Goal: Task Accomplishment & Management: Manage account settings

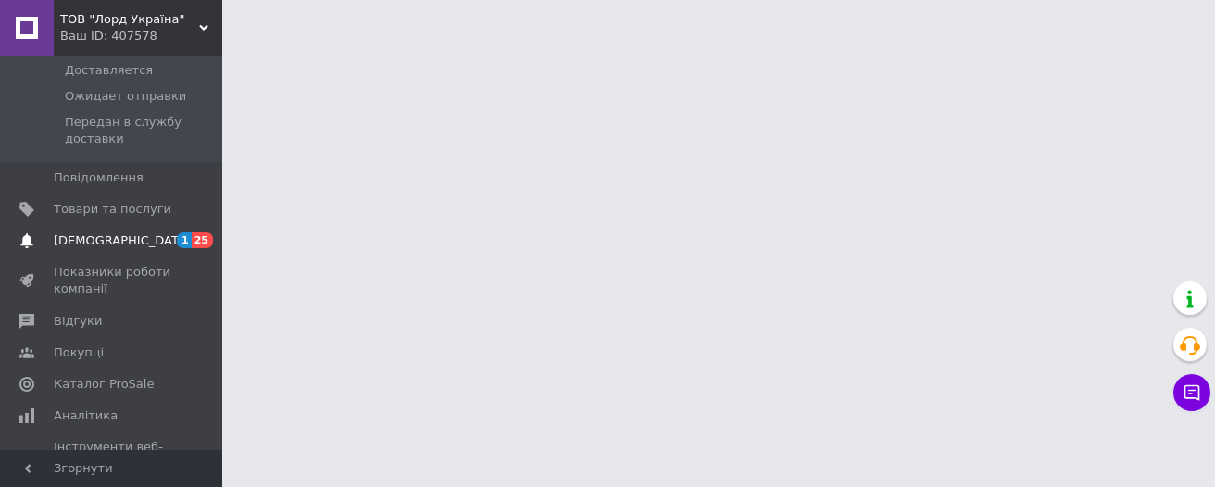
click at [81, 232] on span "[DEMOGRAPHIC_DATA]" at bounding box center [122, 240] width 137 height 17
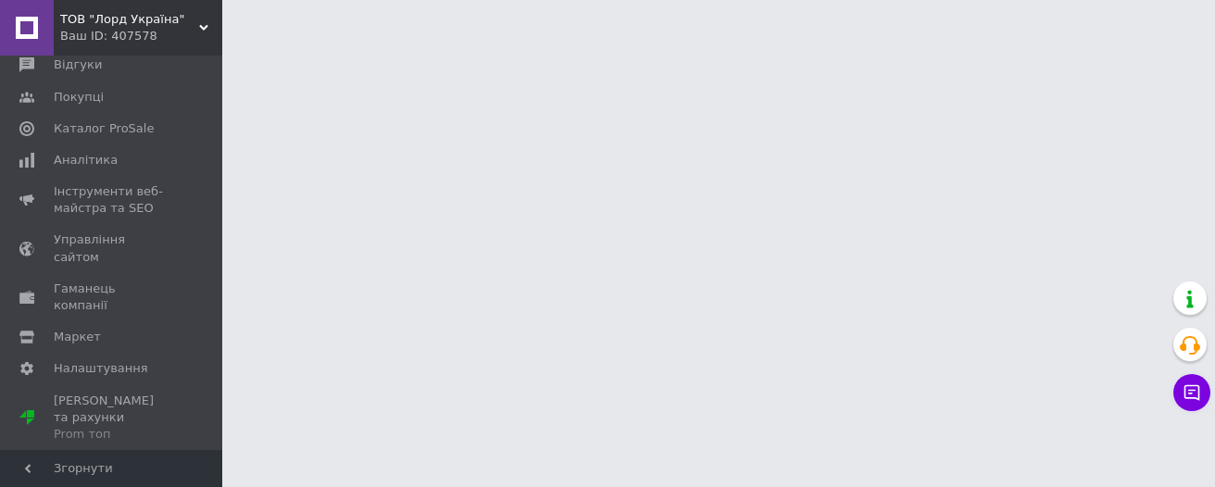
scroll to position [199, 0]
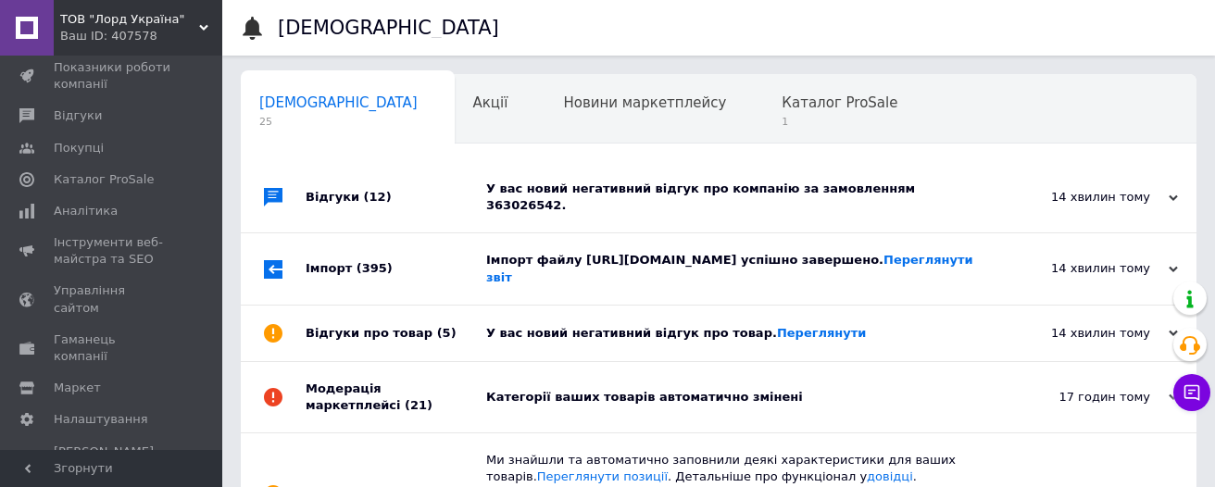
click at [356, 261] on span "(395)" at bounding box center [374, 268] width 36 height 14
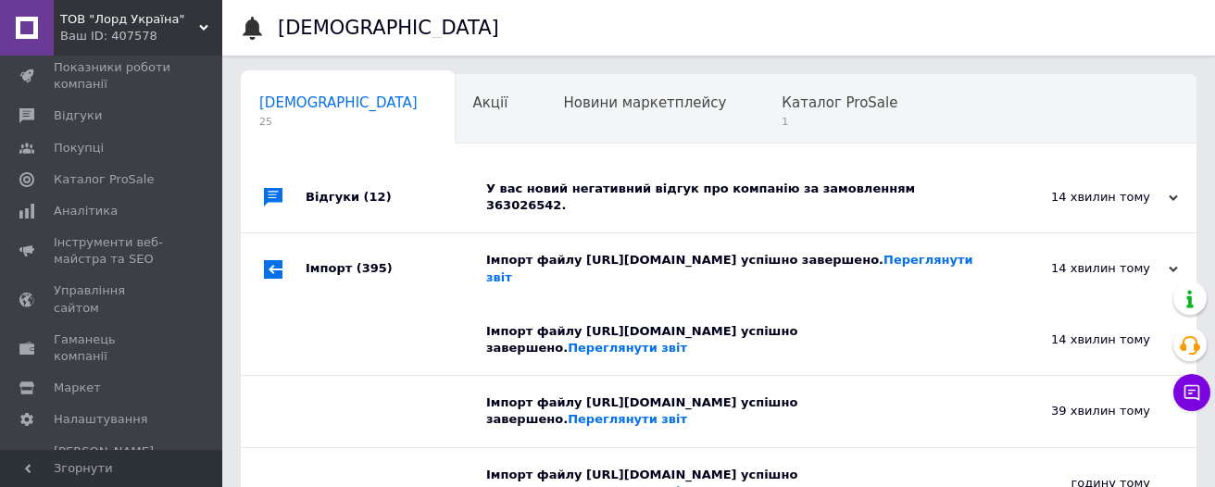
click at [356, 261] on span "(395)" at bounding box center [374, 268] width 36 height 14
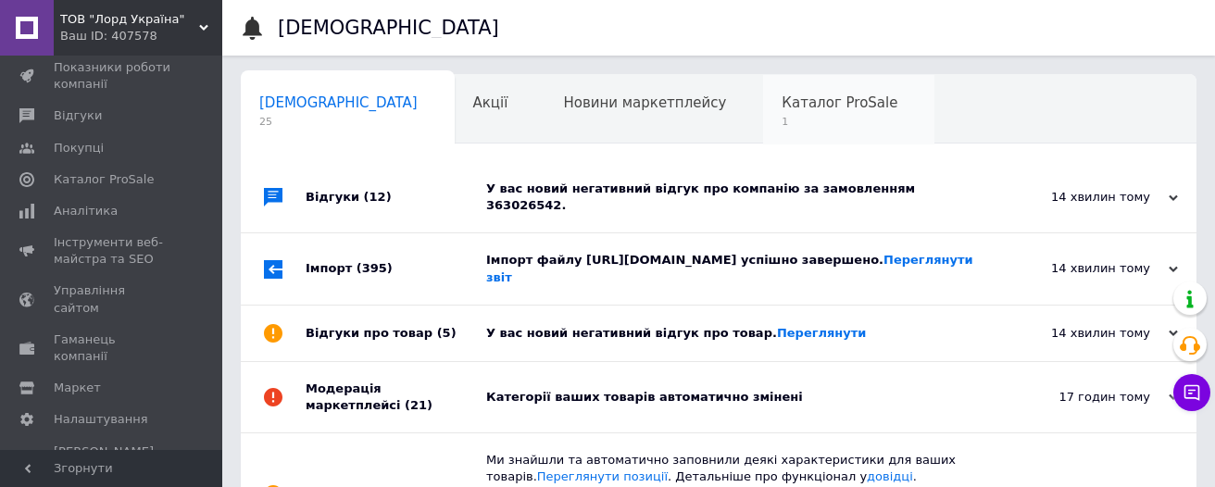
click at [781, 118] on span "1" at bounding box center [839, 122] width 116 height 14
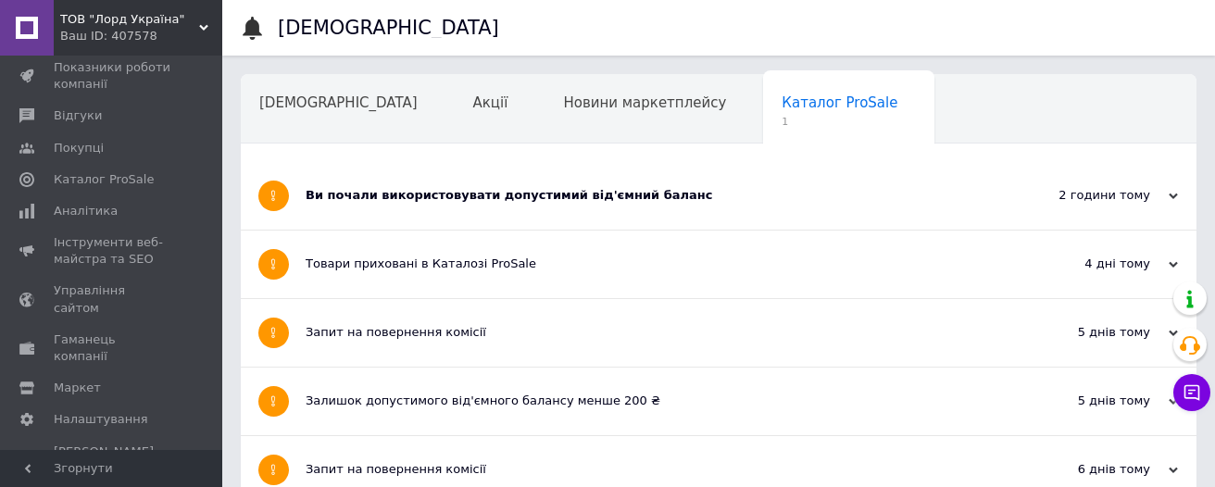
click at [378, 194] on div "Ви почали використовувати допустимий від'ємний баланс" at bounding box center [648, 195] width 687 height 17
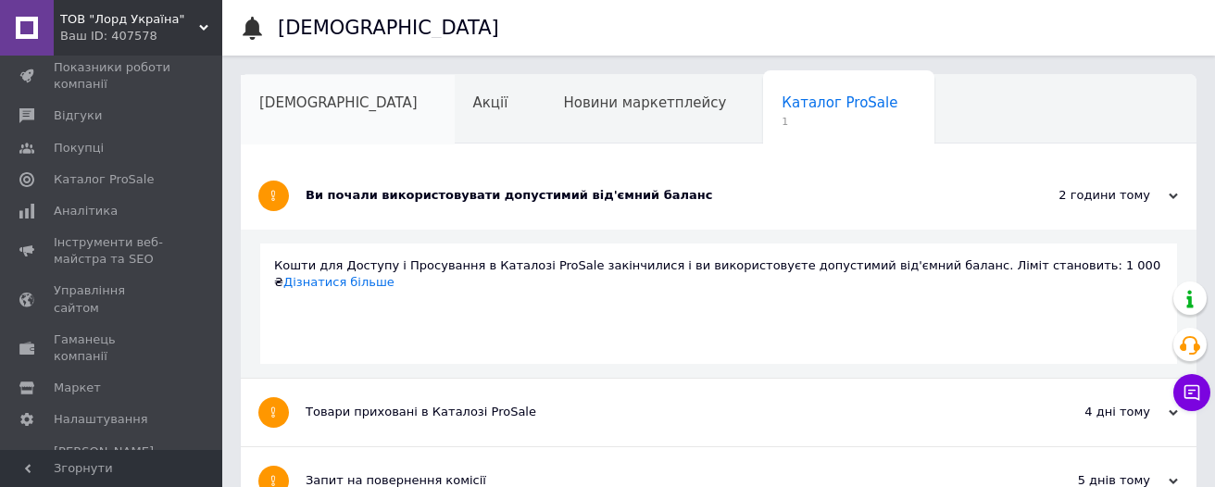
click at [314, 117] on div "[DEMOGRAPHIC_DATA]" at bounding box center [348, 110] width 214 height 70
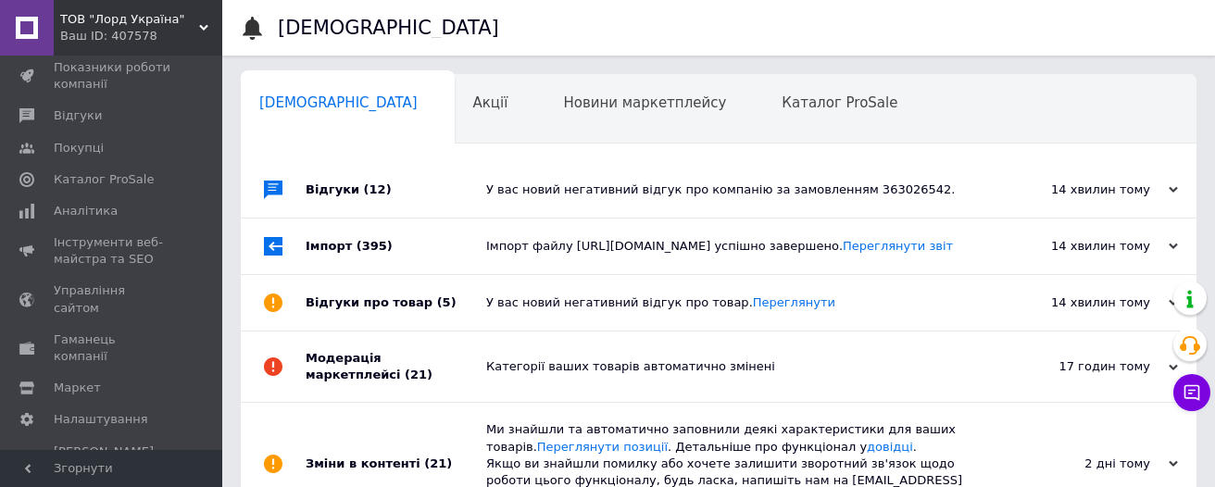
click at [352, 205] on div "Відгуки (12)" at bounding box center [395, 190] width 181 height 56
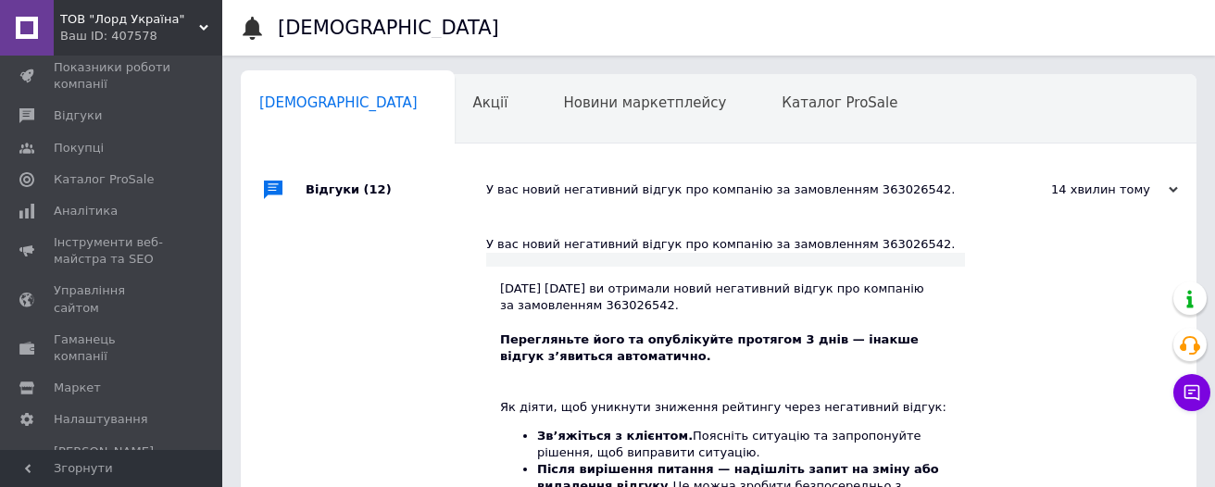
click at [349, 205] on div "Відгуки (12)" at bounding box center [395, 190] width 181 height 56
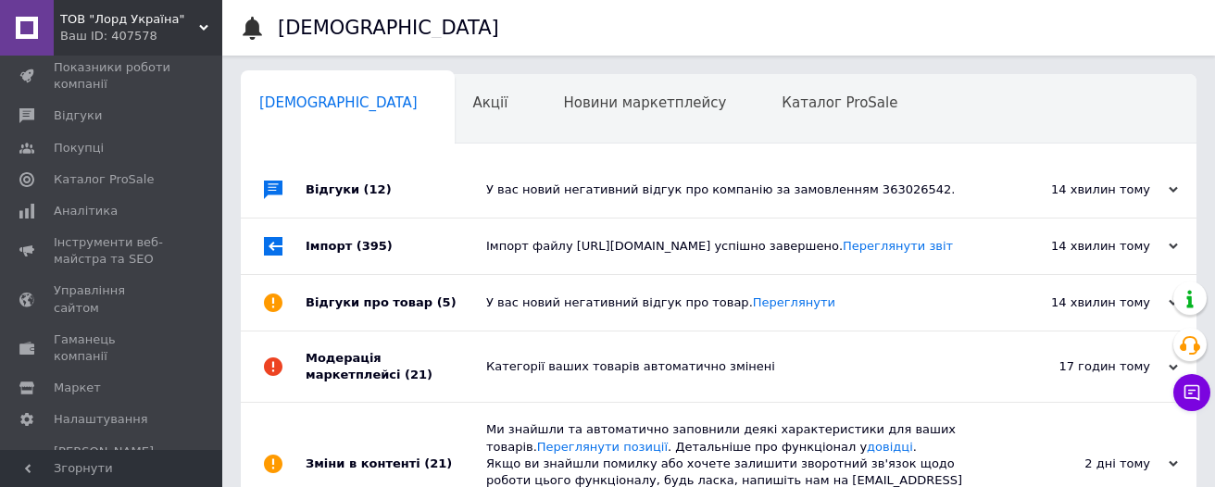
click at [362, 330] on div "Відгуки про товар (5)" at bounding box center [395, 303] width 181 height 56
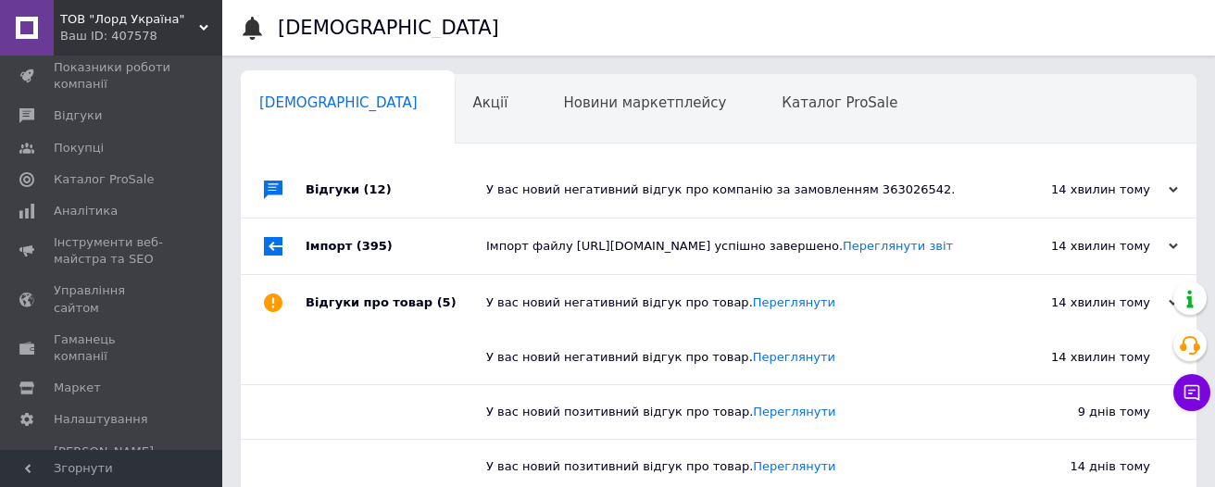
click at [367, 330] on div "Відгуки про товар (5)" at bounding box center [395, 303] width 181 height 56
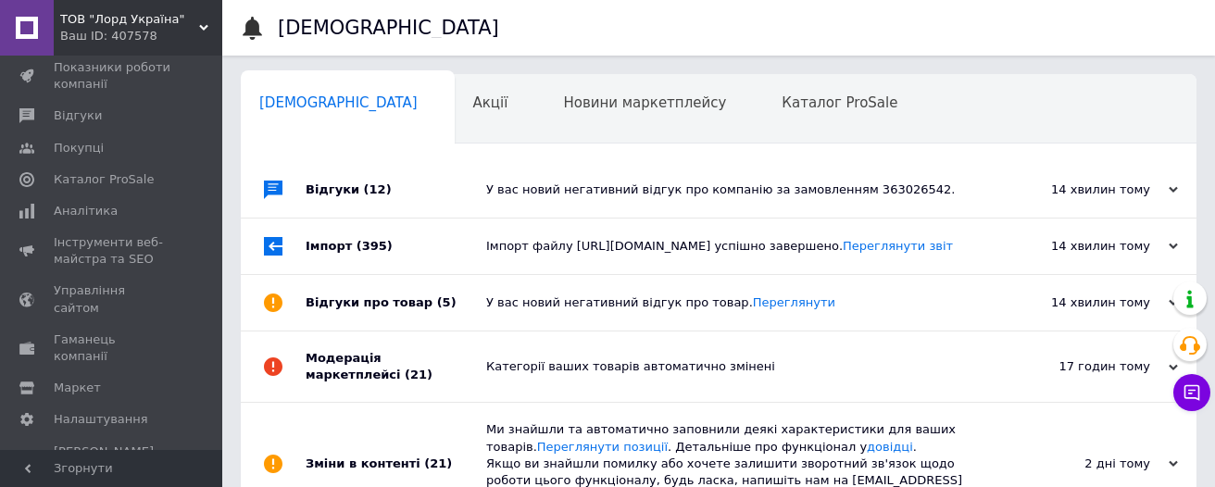
click at [375, 385] on div "Модерація маркетплейсі (21)" at bounding box center [395, 366] width 181 height 70
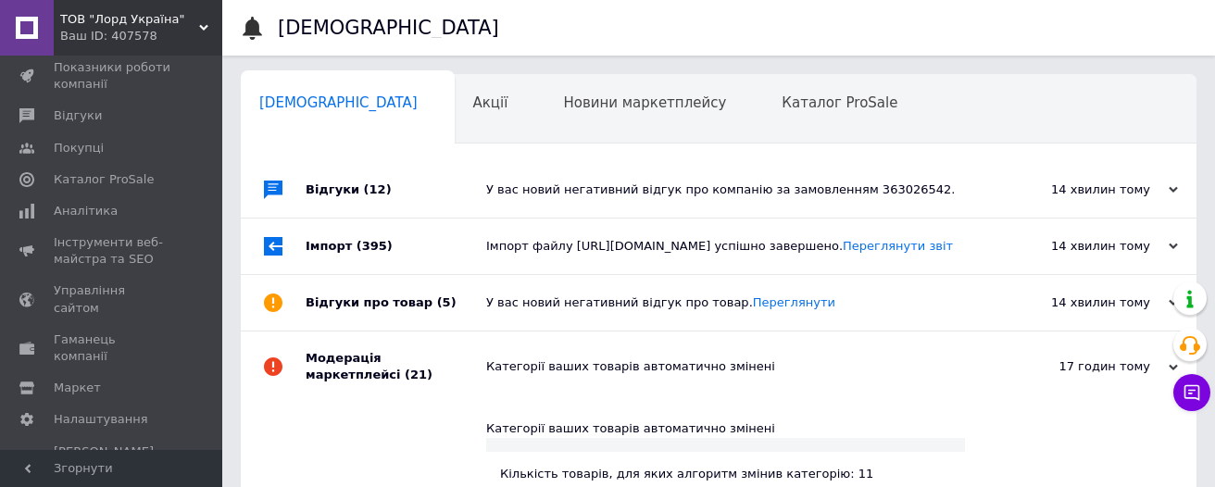
click at [377, 390] on div "Модерація маркетплейсі (21)" at bounding box center [395, 366] width 181 height 70
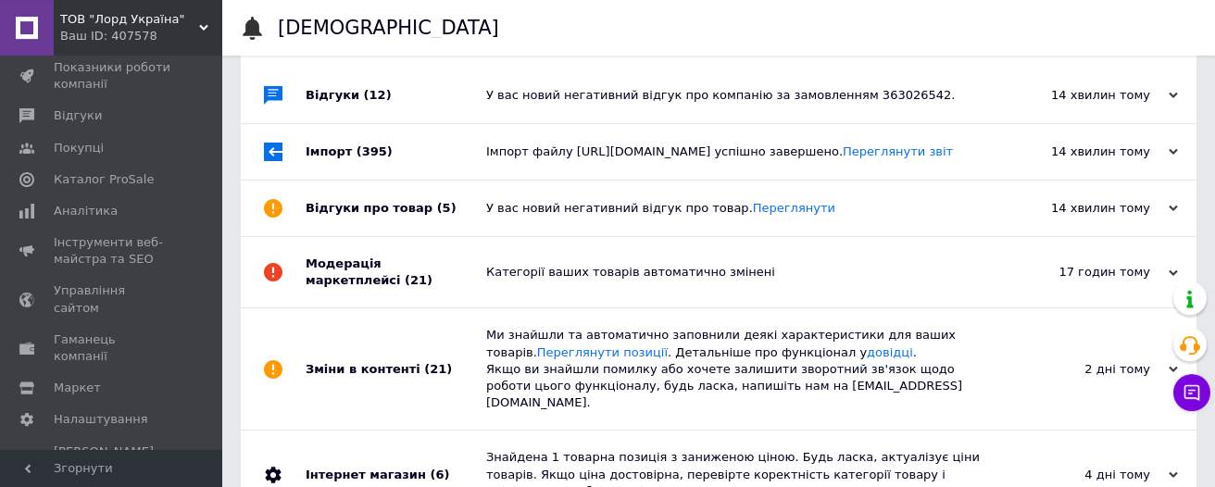
scroll to position [197, 0]
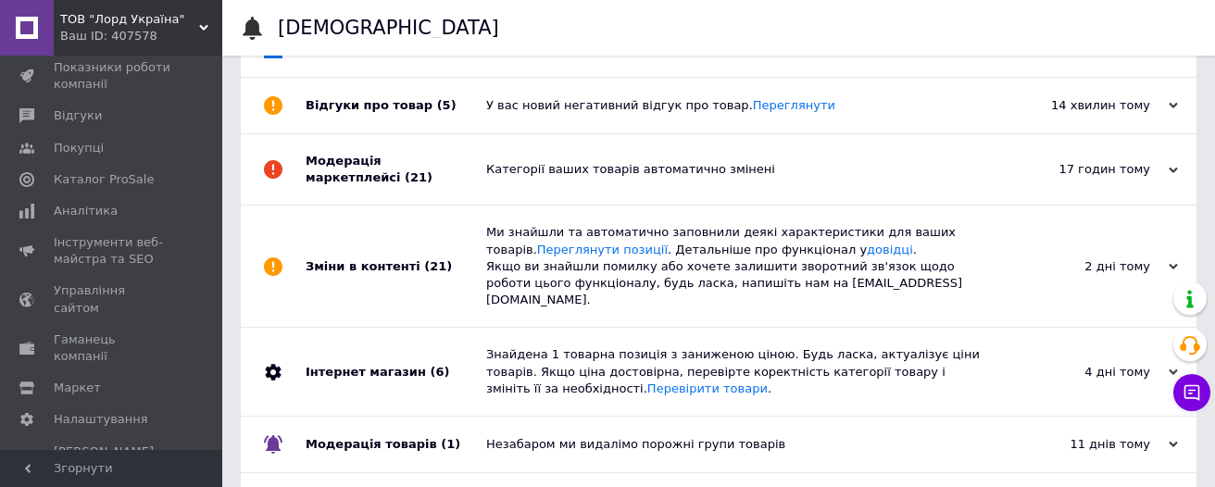
click at [360, 303] on div "Зміни в контенті (21)" at bounding box center [395, 266] width 181 height 121
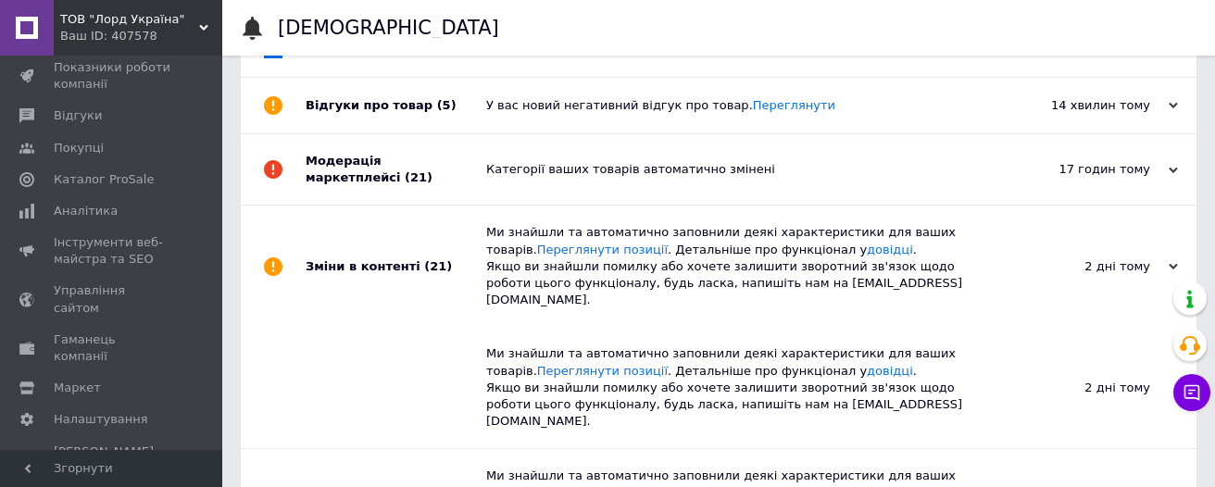
click at [361, 305] on div "Зміни в контенті (21)" at bounding box center [395, 266] width 181 height 121
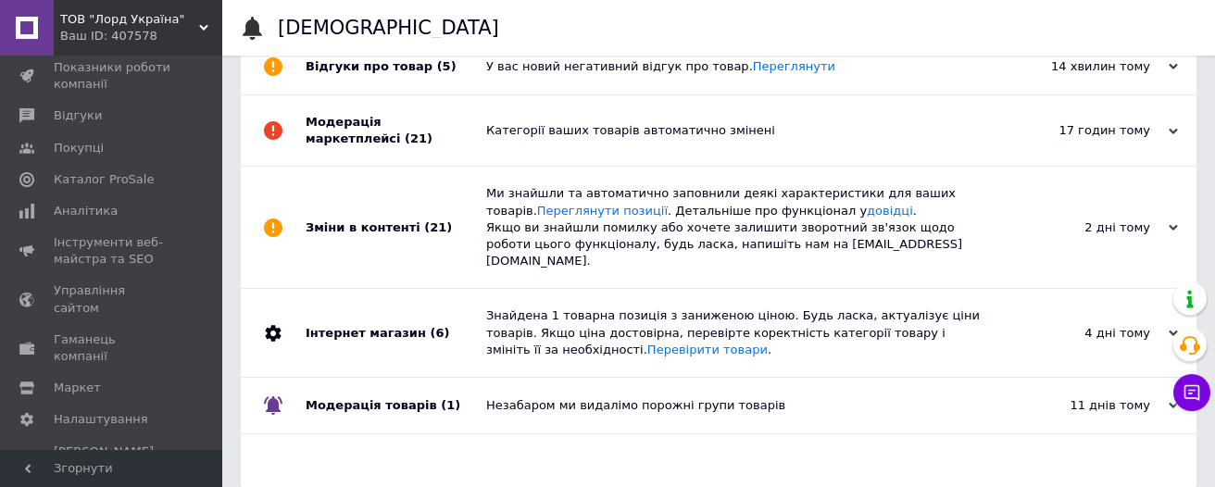
scroll to position [257, 0]
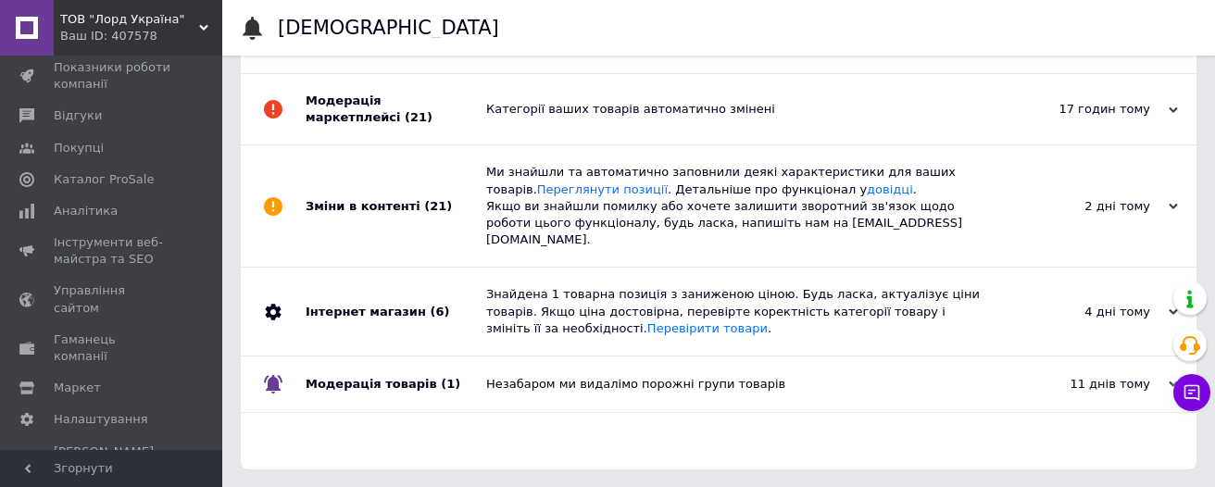
click at [375, 319] on div "Інтернет магазин (6)" at bounding box center [395, 312] width 181 height 88
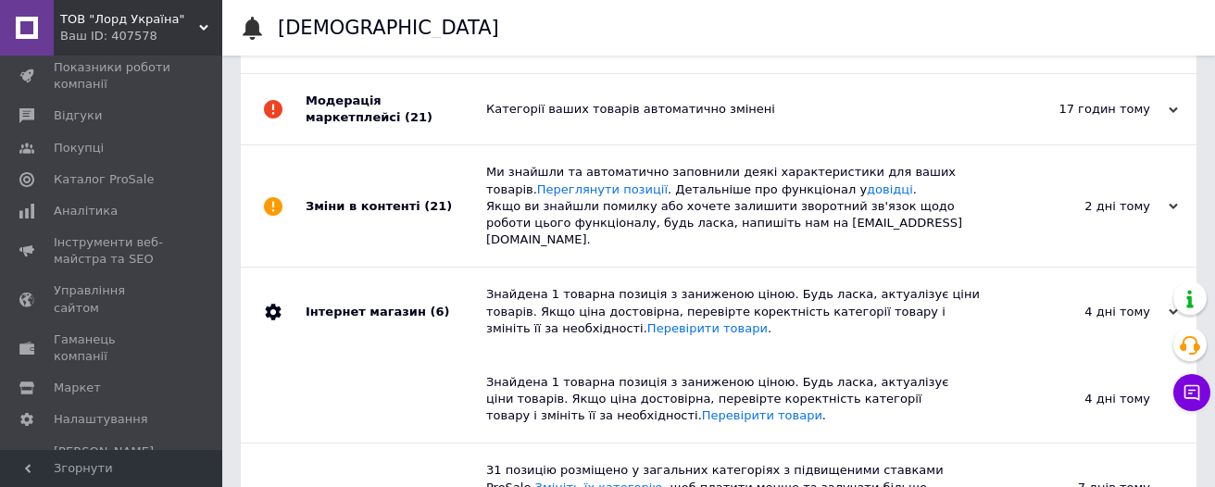
click at [375, 319] on div "Інтернет магазин (6)" at bounding box center [395, 312] width 181 height 88
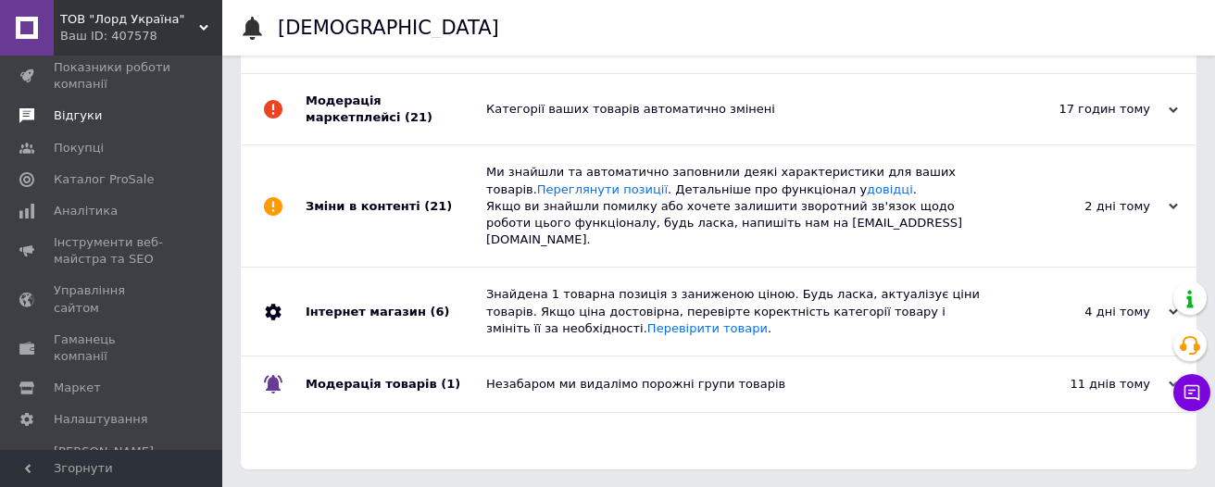
click at [72, 121] on span "Відгуки" at bounding box center [78, 115] width 48 height 17
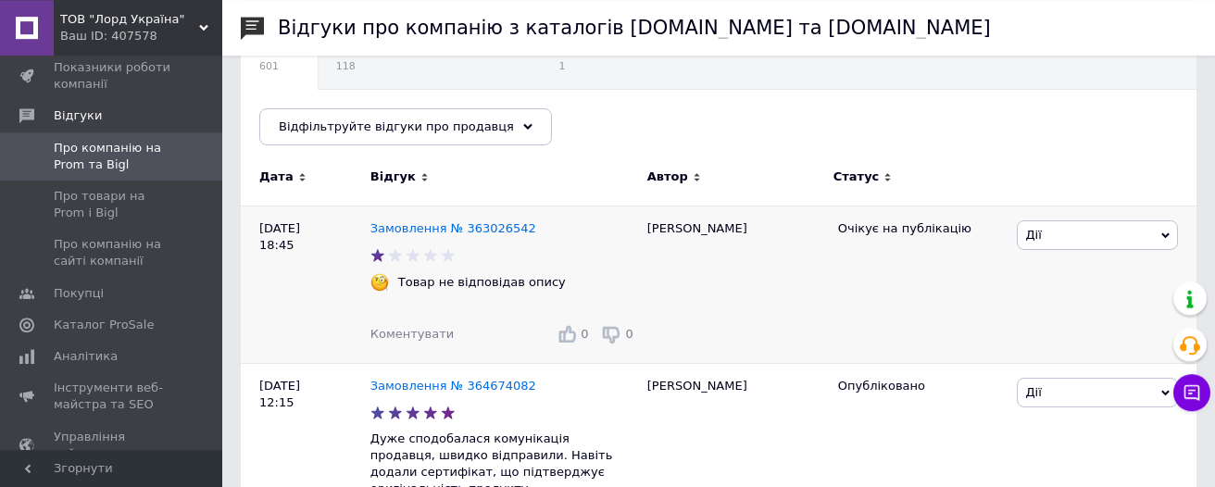
scroll to position [197, 0]
